Goal: Information Seeking & Learning: Learn about a topic

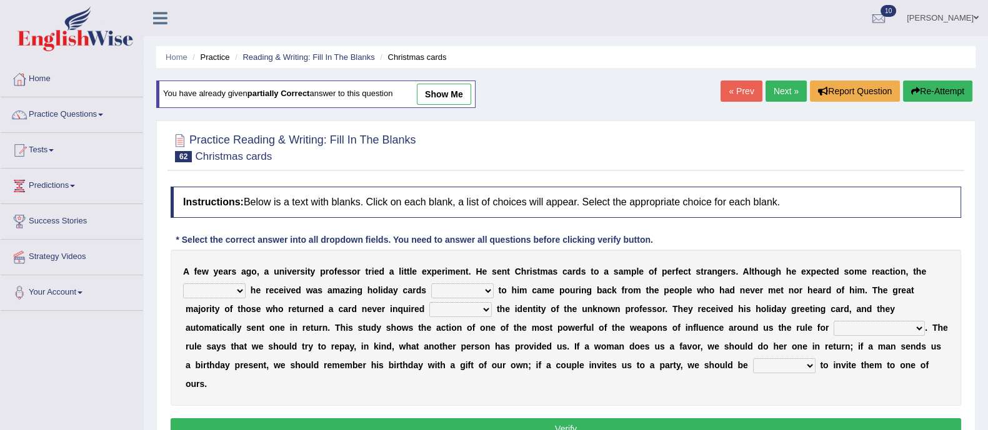
click at [229, 292] on select "bitterness agony response pique" at bounding box center [214, 291] width 62 height 15
select select "response"
click at [183, 284] on select "bitterness agony response pique" at bounding box center [214, 291] width 62 height 15
click at [479, 289] on select "addressed captured rancor petulance" at bounding box center [462, 291] width 62 height 15
select select "addressed"
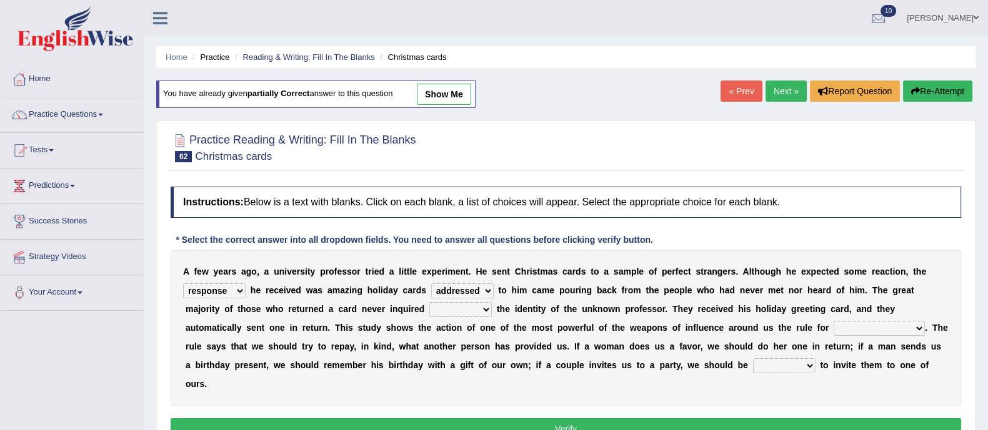
click at [431, 284] on select "addressed captured rancor petulance" at bounding box center [462, 291] width 62 height 15
click at [479, 308] on select "for into of with" at bounding box center [460, 309] width 62 height 15
select select "for"
click at [429, 302] on select "for into of with" at bounding box center [460, 309] width 62 height 15
click at [887, 328] on select "desolation poignancy reciprocation hostility" at bounding box center [878, 328] width 91 height 15
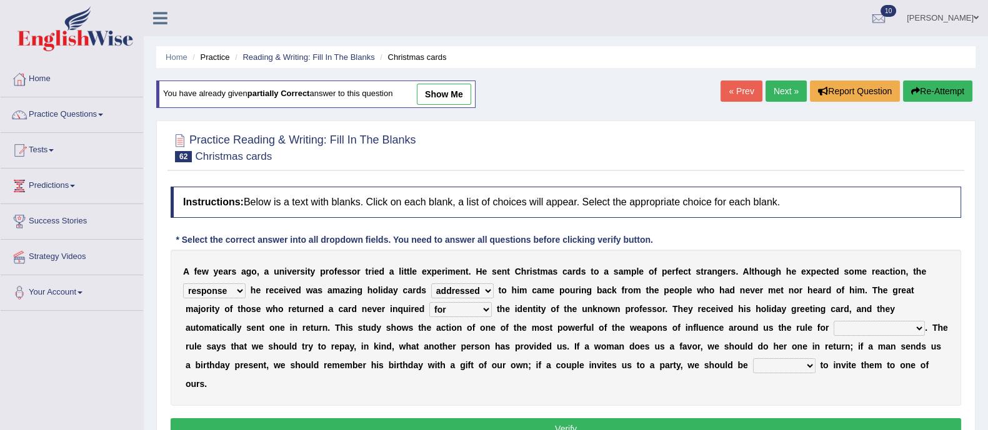
select select "poignancy"
click at [833, 321] on select "desolation poignancy reciprocation hostility" at bounding box center [878, 328] width 91 height 15
click at [790, 370] on select "sure might well try" at bounding box center [784, 366] width 62 height 15
select select "sure"
click at [753, 359] on select "sure might well try" at bounding box center [784, 366] width 62 height 15
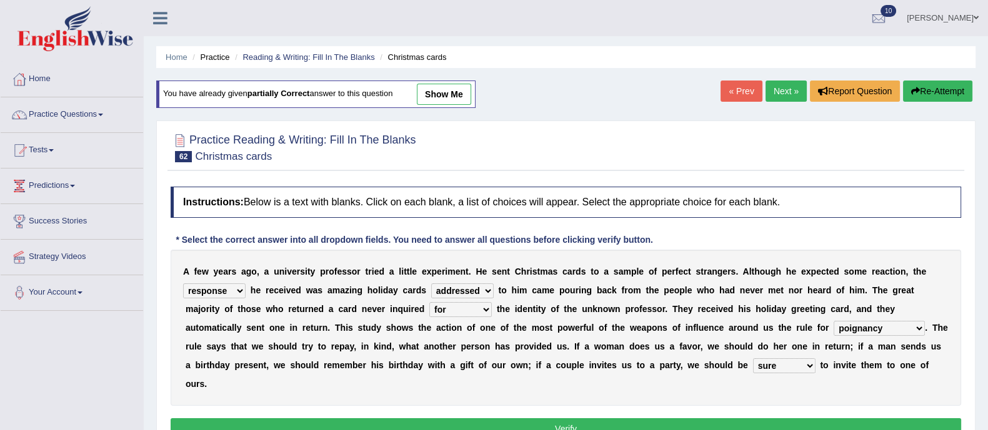
click at [794, 367] on select "sure might well try" at bounding box center [784, 366] width 62 height 15
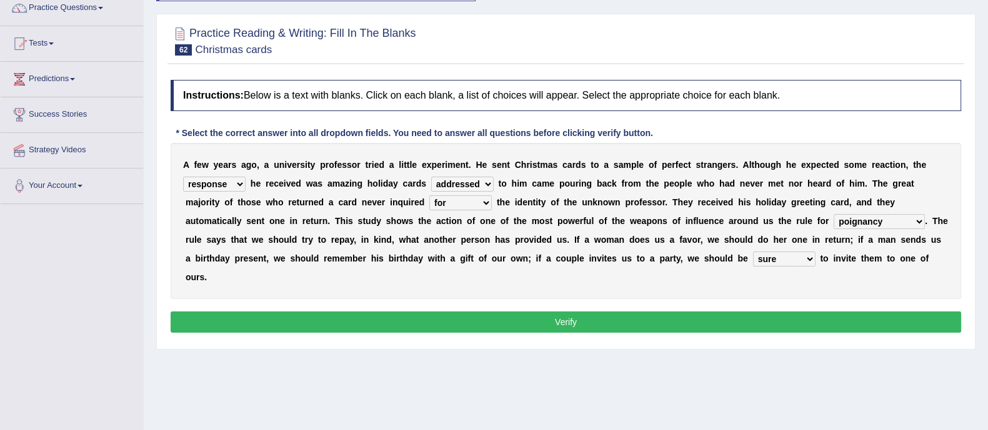
scroll to position [107, 0]
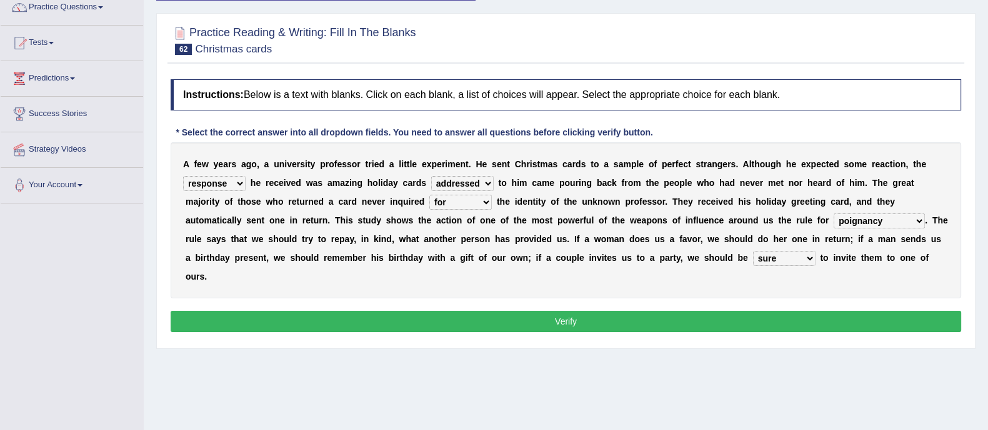
click at [665, 319] on button "Verify" at bounding box center [566, 321] width 790 height 21
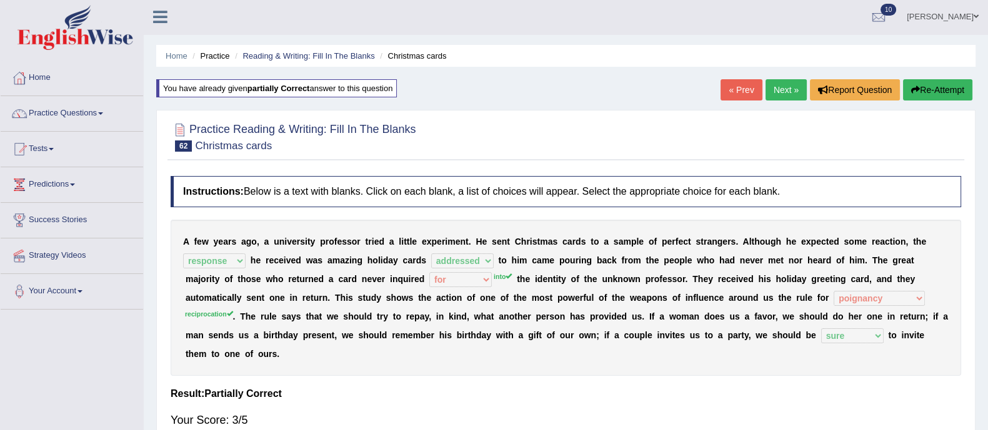
scroll to position [0, 0]
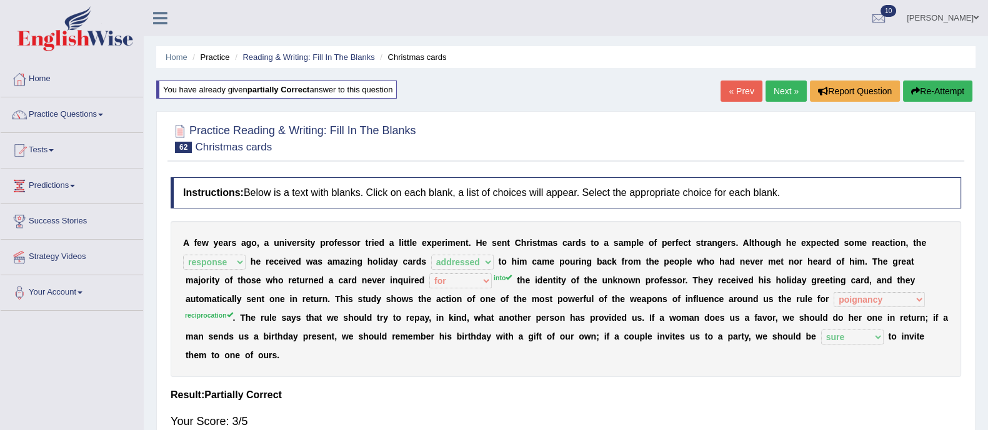
click at [788, 87] on link "Next »" at bounding box center [785, 91] width 41 height 21
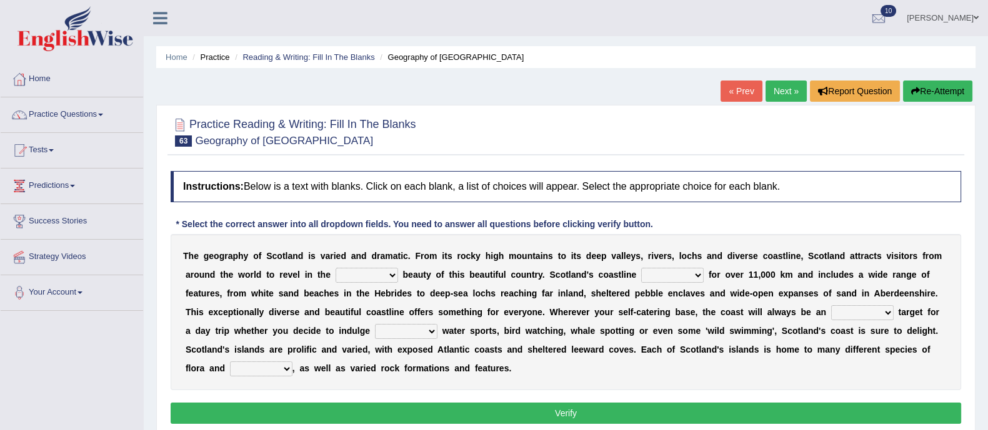
click at [377, 277] on select "nip sting majestic fiction" at bounding box center [367, 275] width 62 height 15
click at [935, 86] on button "Re-Attempt" at bounding box center [937, 91] width 69 height 21
click at [379, 281] on select "nip sting majestic fiction" at bounding box center [367, 275] width 62 height 15
select select "majestic"
click at [336, 268] on select "nip sting majestic fiction" at bounding box center [367, 275] width 62 height 15
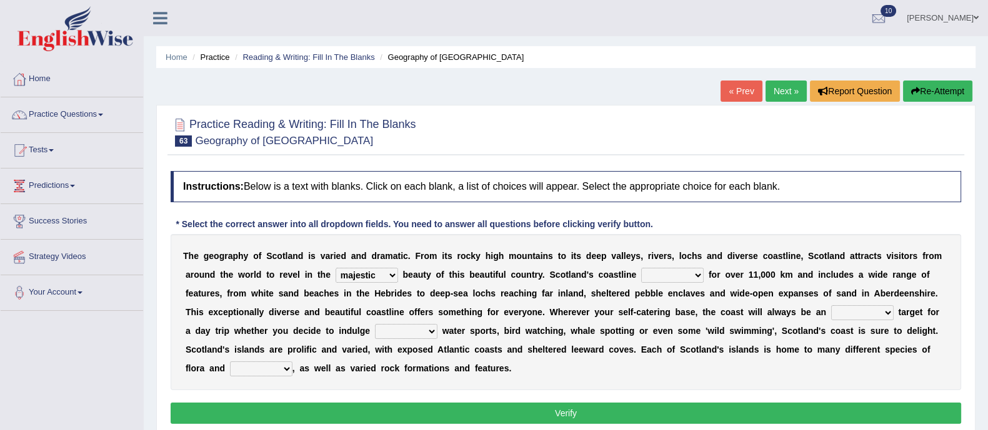
click at [693, 276] on select "moves travels runs walks" at bounding box center [672, 275] width 62 height 15
select select "runs"
click at [641, 268] on select "moves travels runs walks" at bounding box center [672, 275] width 62 height 15
click at [687, 269] on select "moves travels runs walks" at bounding box center [672, 275] width 62 height 15
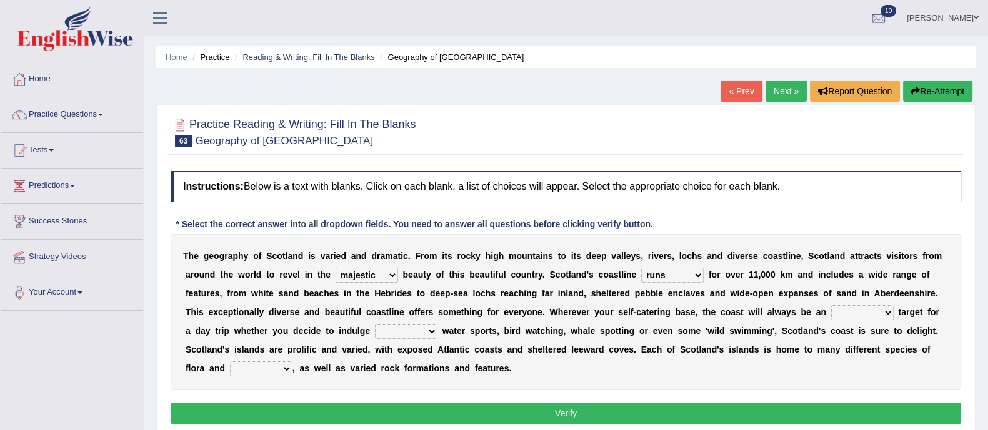
click at [883, 317] on select "achievable deniable animus bile" at bounding box center [862, 313] width 62 height 15
click at [831, 306] on select "achievable deniable animus bile" at bounding box center [862, 313] width 62 height 15
click at [862, 306] on select "achievable deniable animus bile" at bounding box center [862, 313] width 62 height 15
select select "achievable"
click at [831, 306] on select "achievable deniable animus bile" at bounding box center [862, 313] width 62 height 15
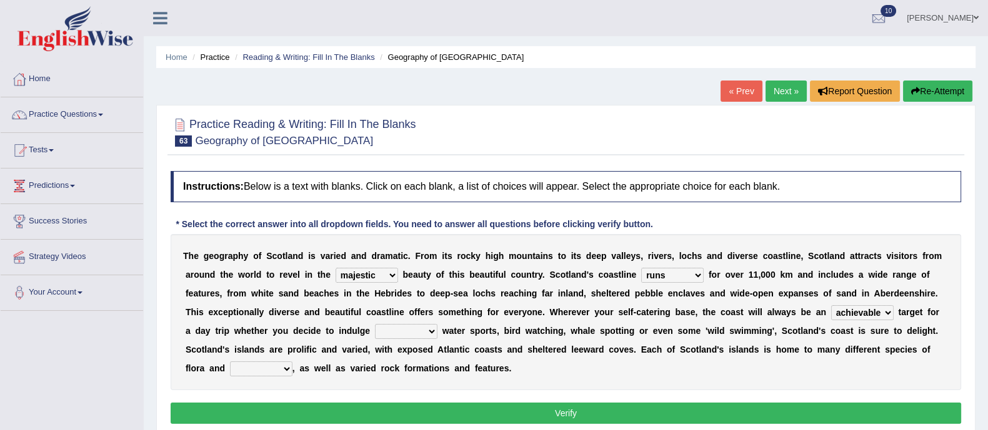
click at [410, 328] on select "for with by in" at bounding box center [406, 331] width 62 height 15
select select "in"
click at [375, 324] on select "for with by in" at bounding box center [406, 331] width 62 height 15
click at [266, 366] on select "flowers animals fauna species" at bounding box center [261, 369] width 62 height 15
select select "fauna"
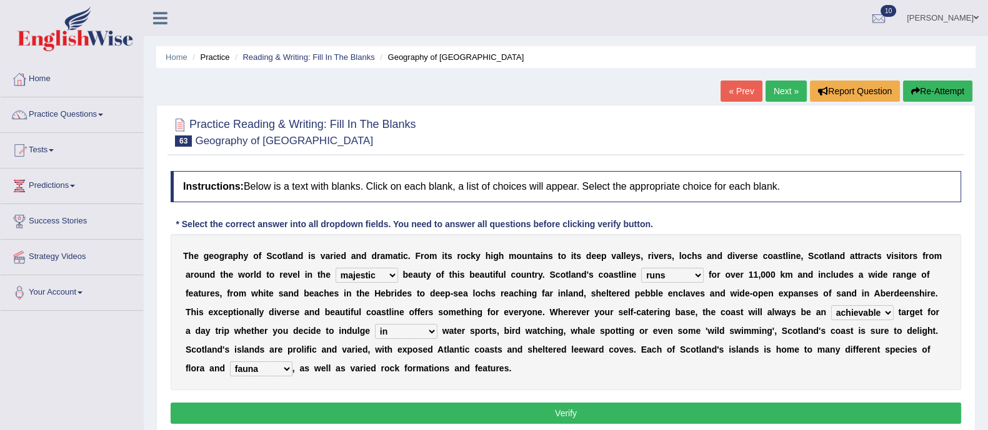
click at [230, 362] on select "flowers animals fauna species" at bounding box center [261, 369] width 62 height 15
click at [517, 413] on button "Verify" at bounding box center [566, 413] width 790 height 21
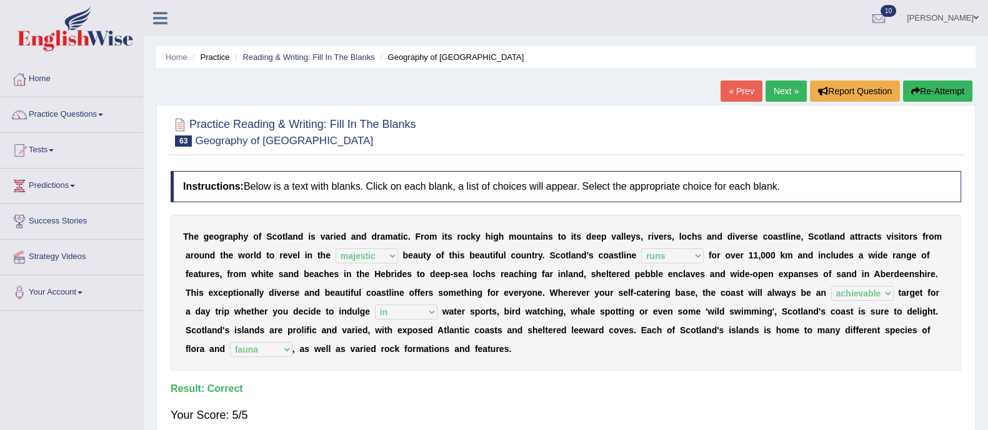
scroll to position [1, 0]
click at [780, 89] on link "Next »" at bounding box center [785, 90] width 41 height 21
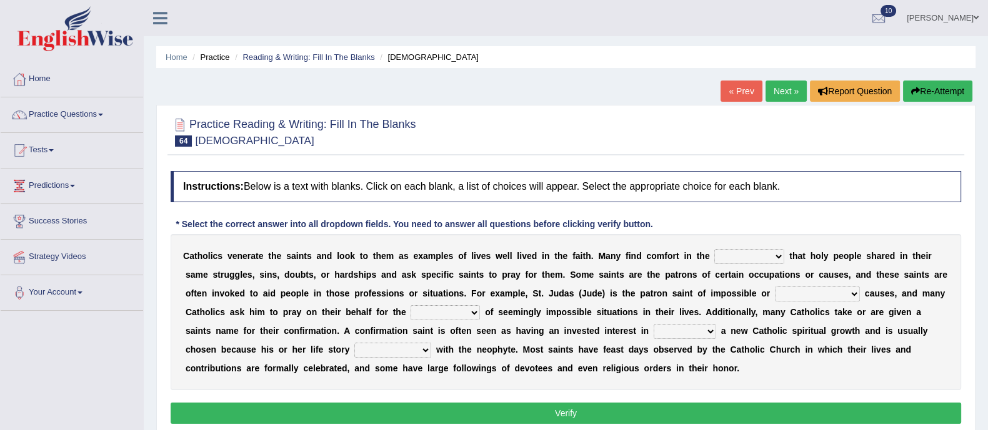
click at [759, 257] on select "believes knowledge contentment sadness" at bounding box center [749, 256] width 70 height 15
select select "believes"
click at [714, 249] on select "believes knowledge contentment sadness" at bounding box center [749, 256] width 70 height 15
click at [808, 295] on select "happy accommodating calculative desperate" at bounding box center [817, 294] width 85 height 15
click at [775, 287] on select "happy accommodating calculative desperate" at bounding box center [817, 294] width 85 height 15
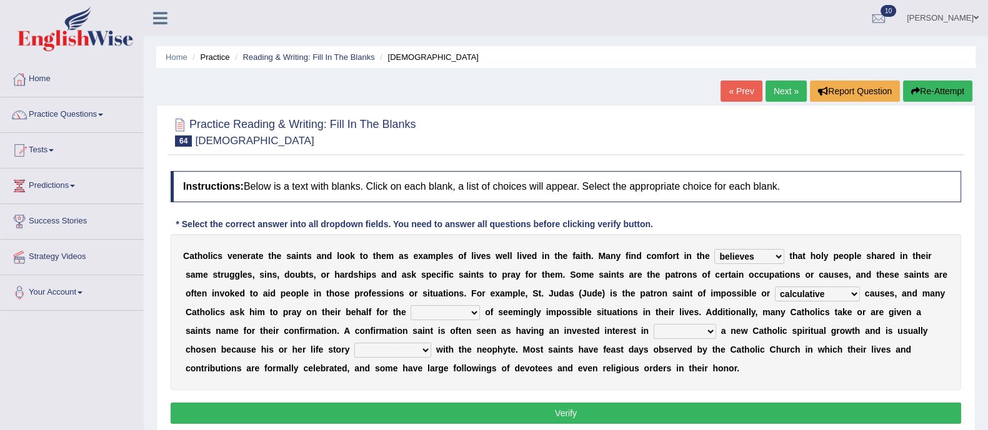
click at [801, 291] on select "happy accommodating calculative desperate" at bounding box center [817, 294] width 85 height 15
click at [775, 287] on select "happy accommodating calculative desperate" at bounding box center [817, 294] width 85 height 15
click at [844, 291] on select "happy accommodating calculative desperate" at bounding box center [817, 294] width 85 height 15
click at [775, 287] on select "happy accommodating calculative desperate" at bounding box center [817, 294] width 85 height 15
click at [892, 367] on div "C a t h o l i c s v e n e r a t e t h e s a i n t s a n d l o o k t o t h e m a…" at bounding box center [566, 312] width 790 height 156
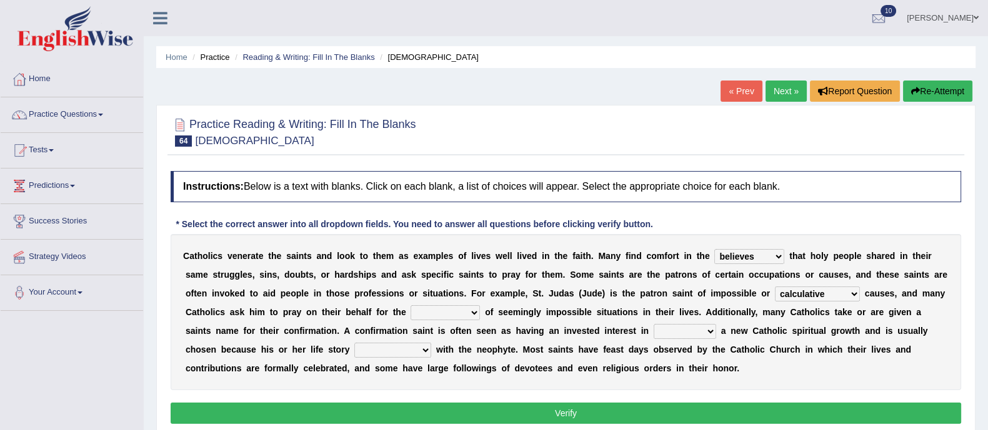
click at [828, 293] on select "happy accommodating calculative desperate" at bounding box center [817, 294] width 85 height 15
select select "desperate"
click at [775, 287] on select "happy accommodating calculative desperate" at bounding box center [817, 294] width 85 height 15
click at [469, 309] on select "resolution convocation selection devotion" at bounding box center [444, 313] width 69 height 15
select select "devotion"
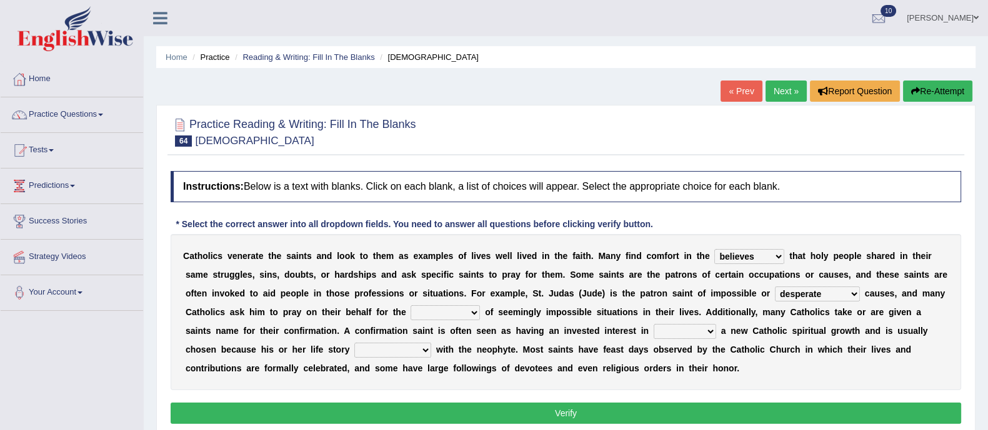
click at [410, 306] on select "resolution convocation selection devotion" at bounding box center [444, 313] width 69 height 15
click at [679, 329] on select "saving fostering claiming gaming" at bounding box center [685, 331] width 62 height 15
select select "fostering"
click at [654, 324] on select "saving fostering claiming gaming" at bounding box center [685, 331] width 62 height 15
click at [417, 345] on select "accommodate enmity resonates grief" at bounding box center [392, 350] width 77 height 15
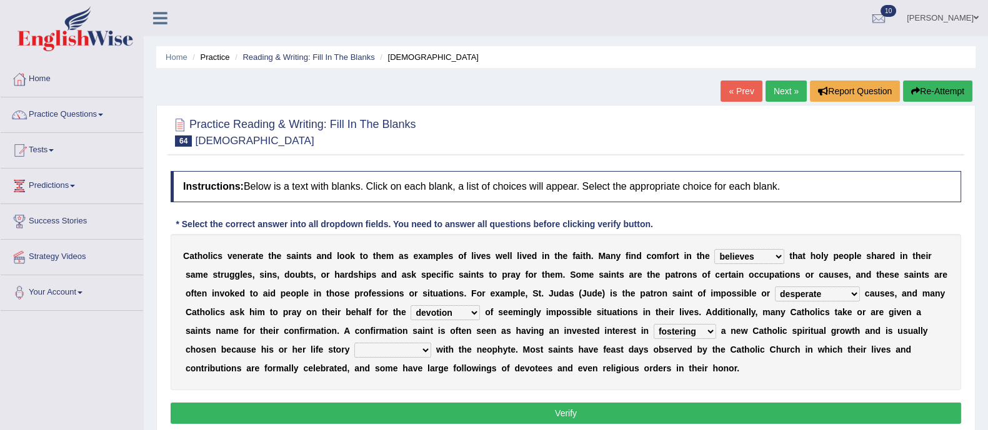
select select "grief"
click at [354, 343] on select "accommodate enmity resonates grief" at bounding box center [392, 350] width 77 height 15
click at [494, 404] on button "Verify" at bounding box center [566, 413] width 790 height 21
